Goal: Navigation & Orientation: Find specific page/section

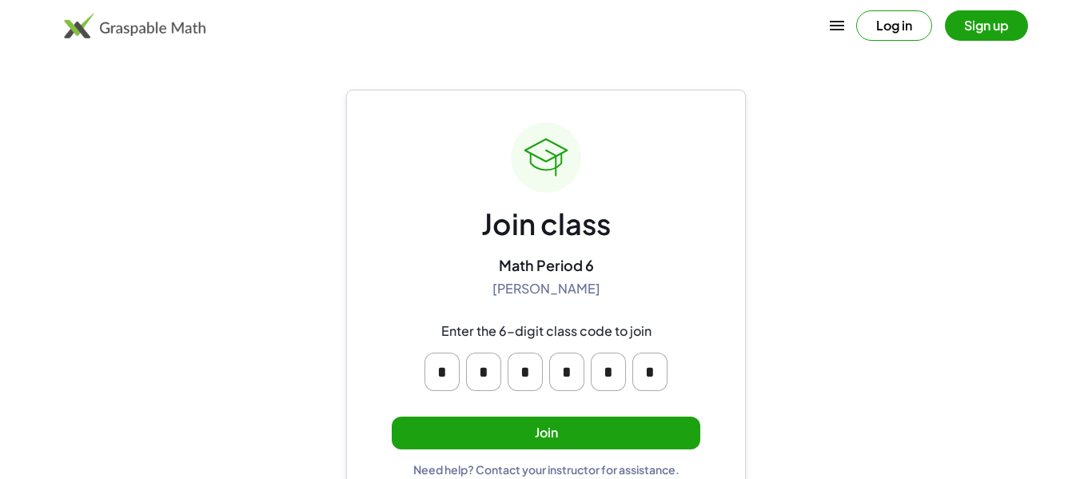
click at [537, 421] on button "Join" at bounding box center [546, 433] width 309 height 33
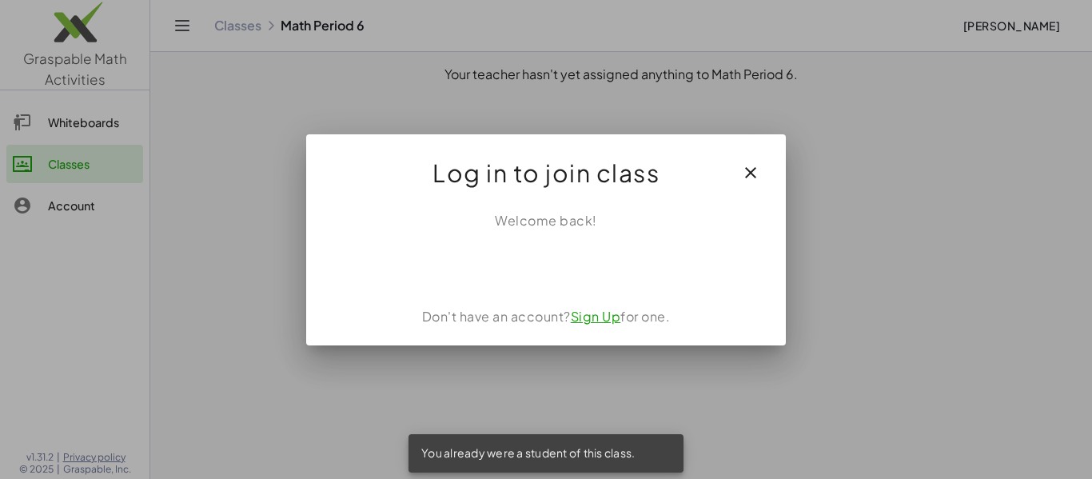
click at [746, 164] on icon "button" at bounding box center [750, 172] width 19 height 19
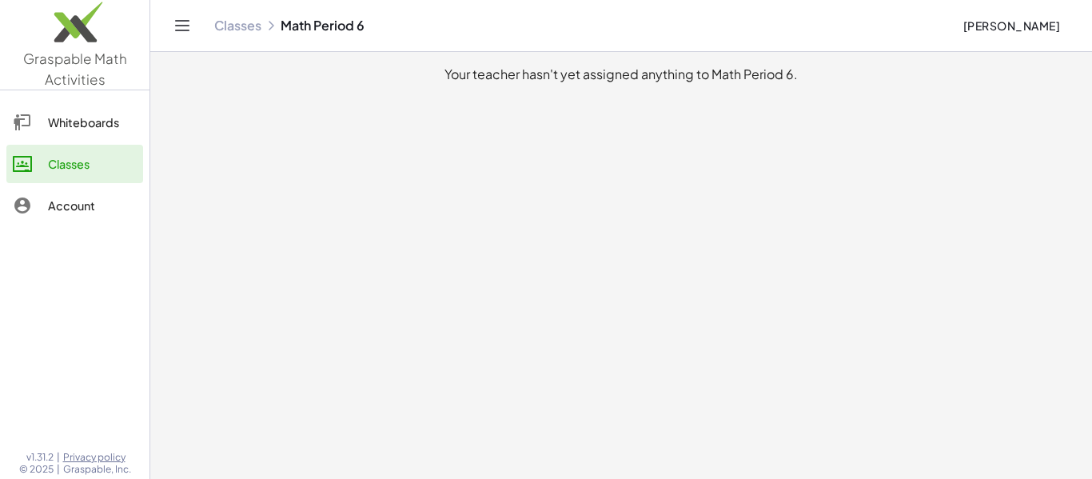
click at [39, 127] on div at bounding box center [30, 122] width 35 height 19
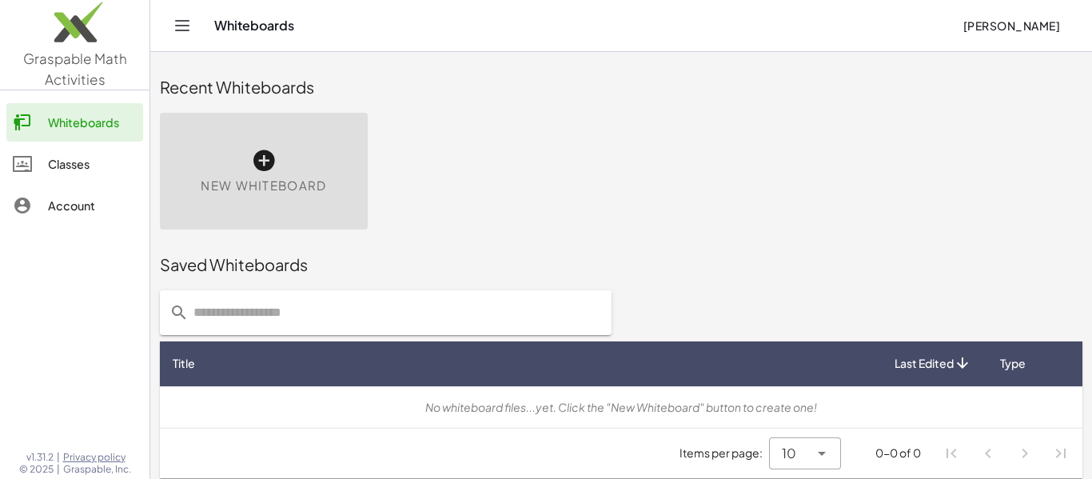
click at [68, 201] on div "Account" at bounding box center [92, 205] width 89 height 19
